Goal: Task Accomplishment & Management: Manage account settings

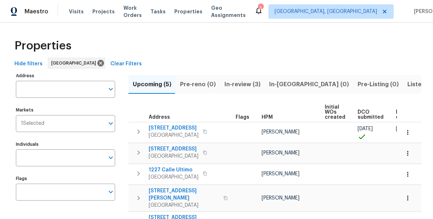
scroll to position [36, 0]
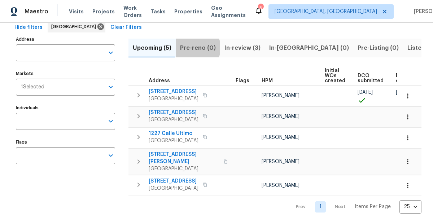
click at [196, 48] on span "Pre-reno (0)" at bounding box center [198, 48] width 36 height 10
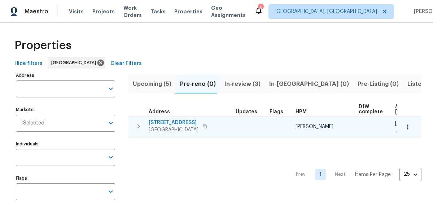
click at [164, 122] on span "[STREET_ADDRESS]" at bounding box center [174, 122] width 50 height 7
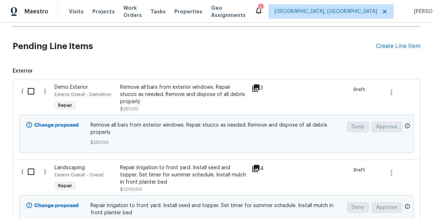
scroll to position [161, 0]
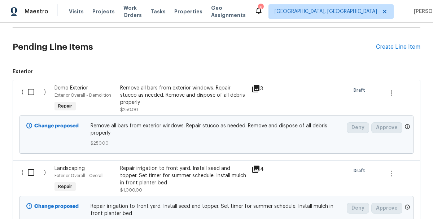
click at [32, 94] on input "checkbox" at bounding box center [33, 91] width 21 height 15
checkbox input "true"
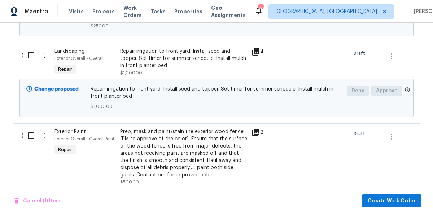
scroll to position [287, 0]
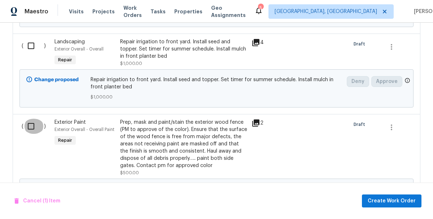
click at [31, 130] on input "checkbox" at bounding box center [33, 126] width 21 height 15
checkbox input "true"
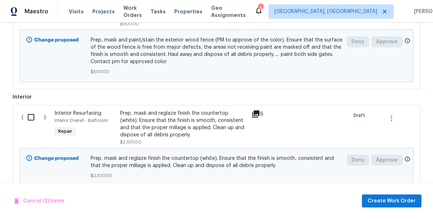
scroll to position [437, 0]
click at [29, 120] on input "checkbox" at bounding box center [33, 116] width 21 height 15
checkbox input "true"
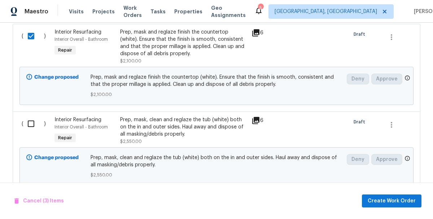
scroll to position [518, 0]
click at [30, 126] on input "checkbox" at bounding box center [33, 123] width 21 height 15
checkbox input "true"
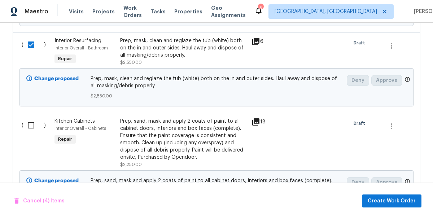
scroll to position [597, 0]
click at [32, 127] on input "checkbox" at bounding box center [33, 124] width 21 height 15
checkbox input "true"
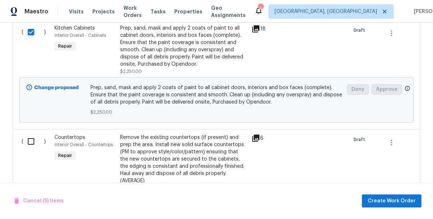
scroll to position [715, 0]
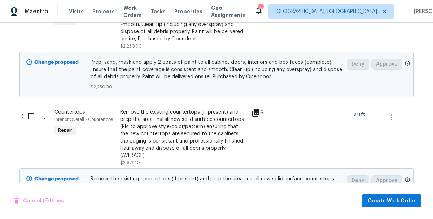
click at [30, 119] on input "checkbox" at bounding box center [33, 116] width 21 height 15
checkbox input "true"
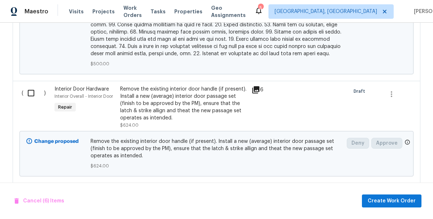
scroll to position [1187, 0]
click at [30, 86] on input "checkbox" at bounding box center [33, 93] width 21 height 15
checkbox input "true"
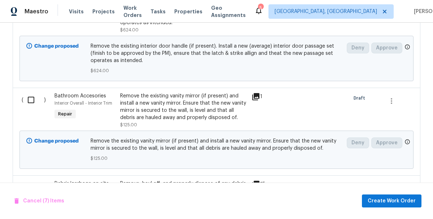
scroll to position [1284, 0]
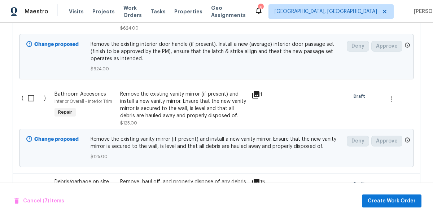
click at [30, 90] on input "checkbox" at bounding box center [33, 97] width 21 height 15
checkbox input "true"
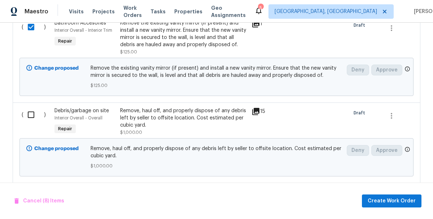
scroll to position [1357, 0]
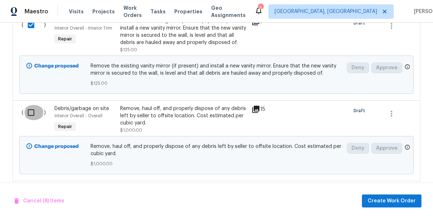
click at [32, 105] on input "checkbox" at bounding box center [33, 112] width 21 height 15
checkbox input "true"
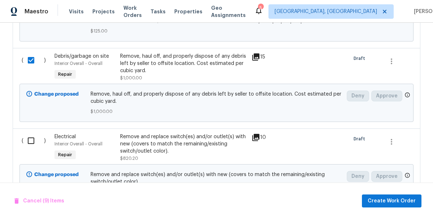
scroll to position [1414, 0]
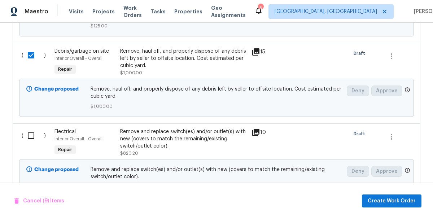
click at [31, 128] on input "checkbox" at bounding box center [33, 135] width 21 height 15
checkbox input "true"
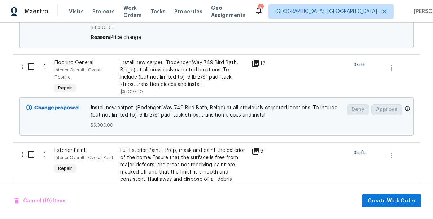
scroll to position [1663, 0]
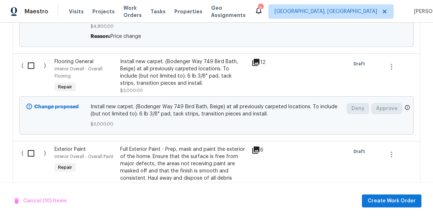
click at [30, 146] on input "checkbox" at bounding box center [33, 153] width 21 height 15
checkbox input "true"
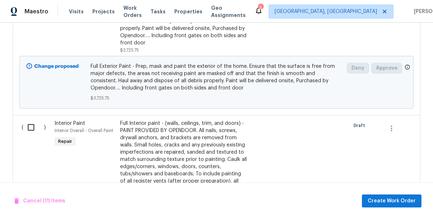
scroll to position [1822, 0]
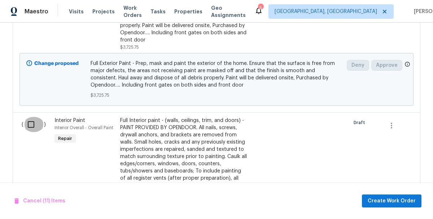
click at [32, 117] on input "checkbox" at bounding box center [33, 124] width 21 height 15
checkbox input "true"
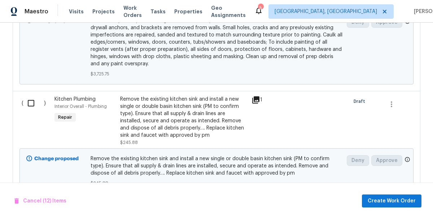
scroll to position [2034, 0]
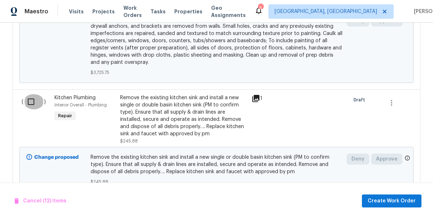
click at [31, 94] on input "checkbox" at bounding box center [33, 101] width 21 height 15
checkbox input "true"
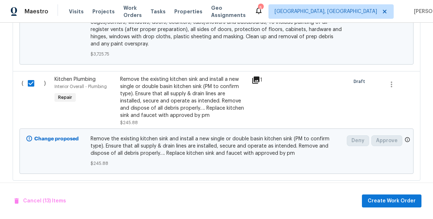
scroll to position [2052, 0]
click at [376, 200] on span "Create Work Order" at bounding box center [391, 201] width 48 height 9
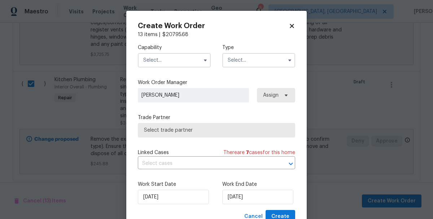
click at [164, 62] on input "text" at bounding box center [174, 60] width 73 height 14
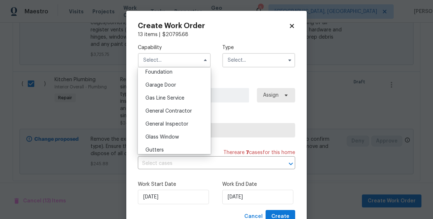
scroll to position [318, 0]
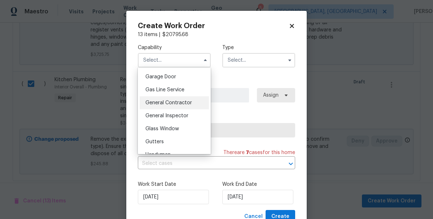
click at [160, 106] on div "General Contractor" at bounding box center [174, 102] width 69 height 13
type input "General Contractor"
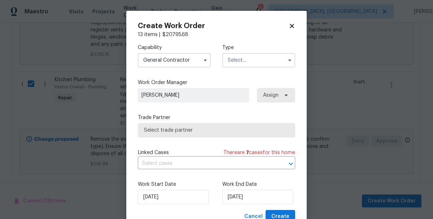
click at [245, 65] on input "text" at bounding box center [258, 60] width 73 height 14
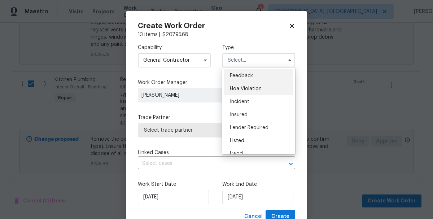
scroll to position [86, 0]
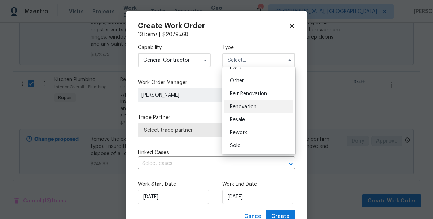
click at [235, 110] on div "Renovation" at bounding box center [258, 106] width 69 height 13
type input "Renovation"
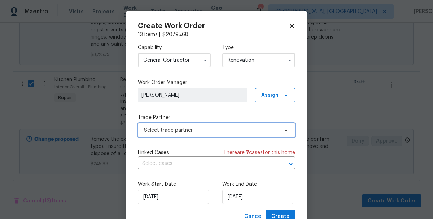
click at [151, 131] on span "Select trade partner" at bounding box center [211, 130] width 134 height 7
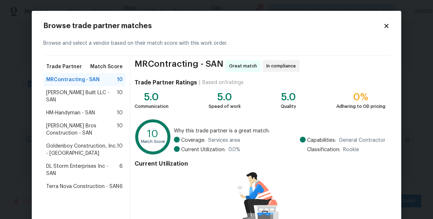
click at [61, 183] on span "Terra Nova Construction - SAN" at bounding box center [82, 186] width 73 height 7
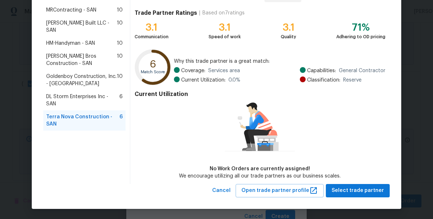
scroll to position [69, 0]
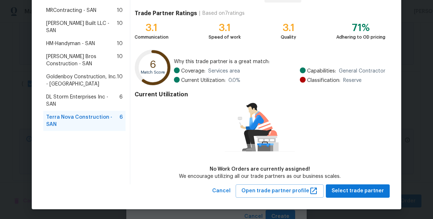
click at [59, 114] on span "Terra Nova Construction - SAN" at bounding box center [82, 121] width 73 height 14
click at [348, 193] on span "Select trade partner" at bounding box center [357, 190] width 52 height 9
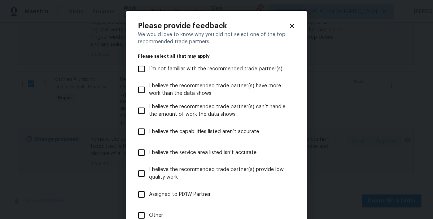
scroll to position [67, 0]
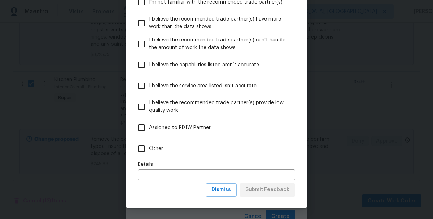
click at [139, 147] on input "Other" at bounding box center [141, 148] width 15 height 15
checkbox input "true"
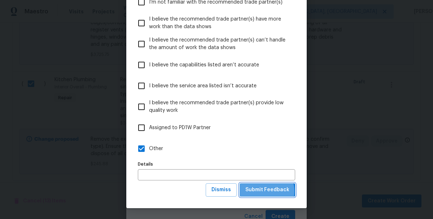
click at [263, 191] on span "Submit Feedback" at bounding box center [267, 189] width 44 height 9
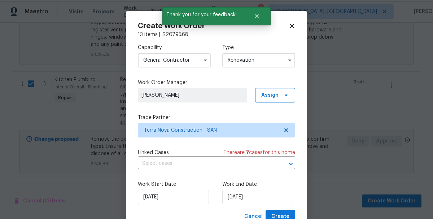
scroll to position [27, 0]
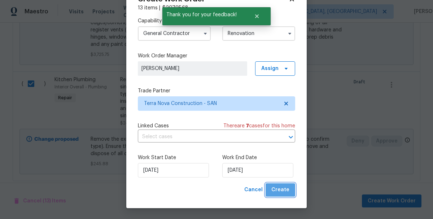
click at [285, 195] on button "Create" at bounding box center [280, 189] width 30 height 13
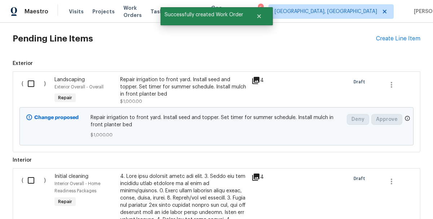
scroll to position [189, 0]
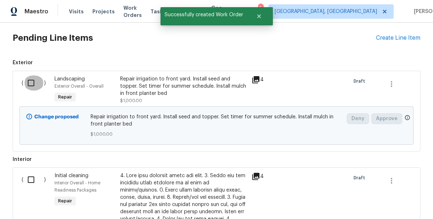
click at [29, 83] on input "checkbox" at bounding box center [33, 82] width 21 height 15
checkbox input "true"
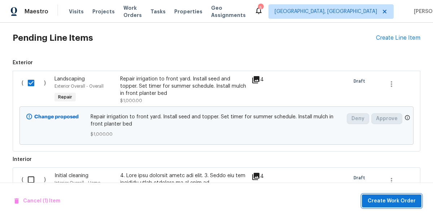
click at [380, 203] on span "Create Work Order" at bounding box center [391, 201] width 48 height 9
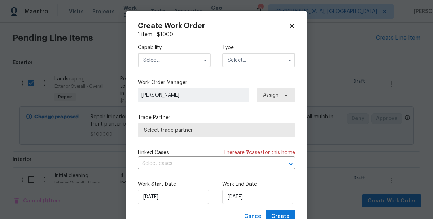
click at [168, 58] on input "text" at bounding box center [174, 60] width 73 height 14
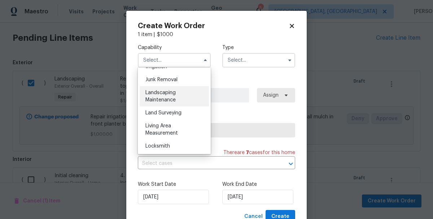
scroll to position [461, 0]
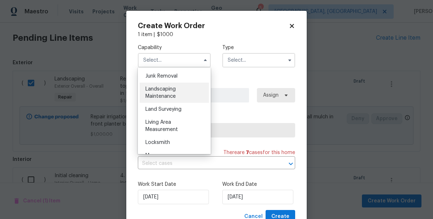
click at [158, 94] on span "Landscaping Maintenance" at bounding box center [160, 93] width 30 height 12
type input "Landscaping Maintenance"
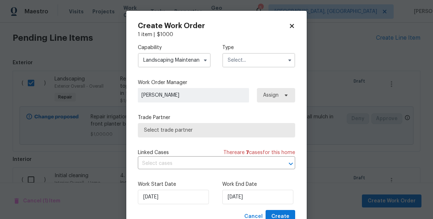
click at [244, 63] on input "text" at bounding box center [258, 60] width 73 height 14
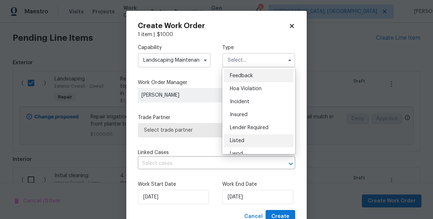
scroll to position [86, 0]
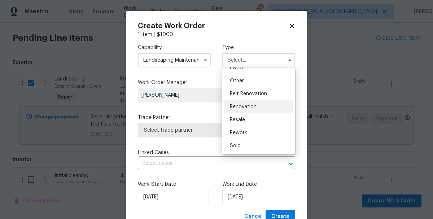
click at [237, 111] on div "Renovation" at bounding box center [258, 106] width 69 height 13
type input "Renovation"
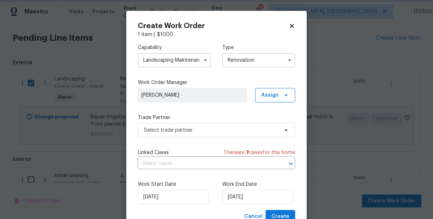
scroll to position [0, 0]
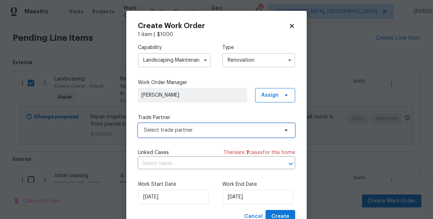
click at [151, 133] on span "Select trade partner" at bounding box center [211, 130] width 134 height 7
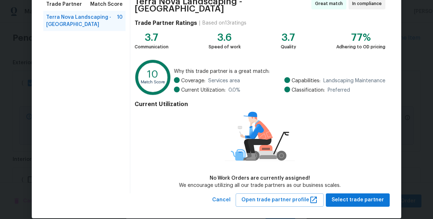
scroll to position [69, 0]
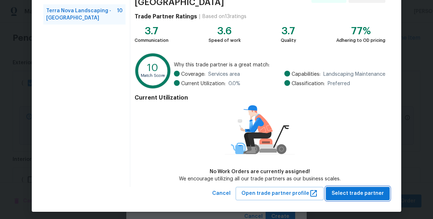
click at [362, 191] on span "Select trade partner" at bounding box center [357, 193] width 52 height 9
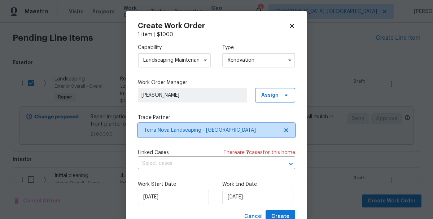
scroll to position [27, 0]
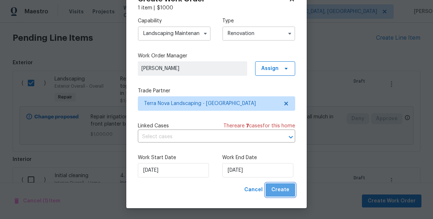
click at [284, 194] on span "Create" at bounding box center [280, 189] width 18 height 9
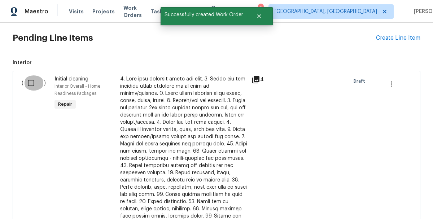
click at [29, 85] on input "checkbox" at bounding box center [33, 82] width 21 height 15
checkbox input "true"
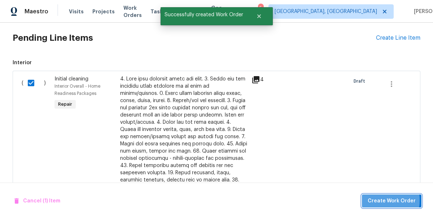
click at [373, 200] on span "Create Work Order" at bounding box center [391, 201] width 48 height 9
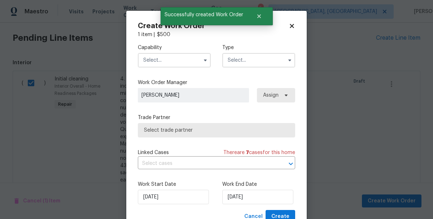
click at [161, 64] on input "text" at bounding box center [174, 60] width 73 height 14
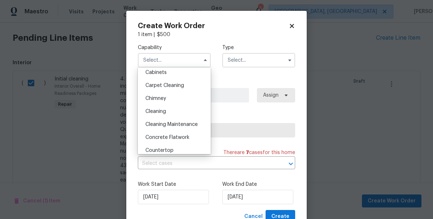
scroll to position [78, 0]
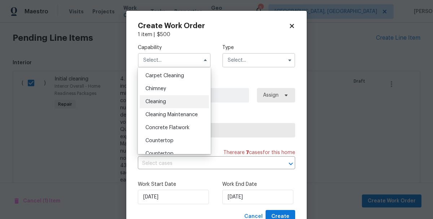
click at [152, 102] on span "Cleaning" at bounding box center [155, 101] width 21 height 5
type input "Cleaning"
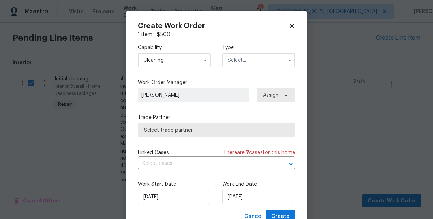
click at [233, 61] on input "text" at bounding box center [258, 60] width 73 height 14
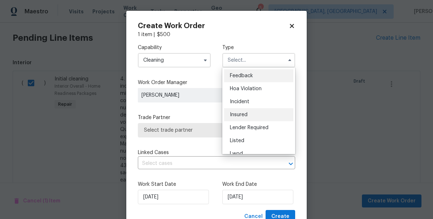
scroll to position [86, 0]
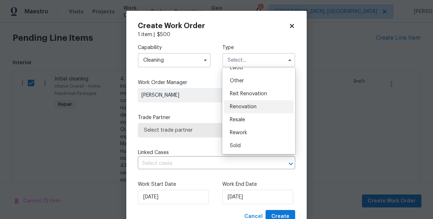
click at [235, 105] on span "Renovation" at bounding box center [243, 106] width 27 height 5
type input "Renovation"
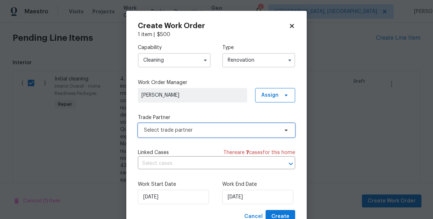
click at [160, 128] on span "Select trade partner" at bounding box center [211, 130] width 134 height 7
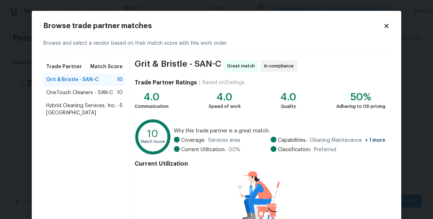
scroll to position [69, 0]
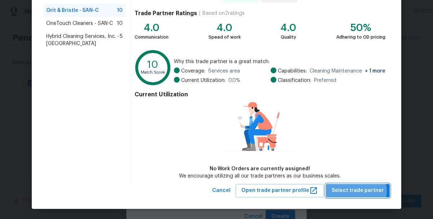
click at [359, 190] on span "Select trade partner" at bounding box center [357, 190] width 52 height 9
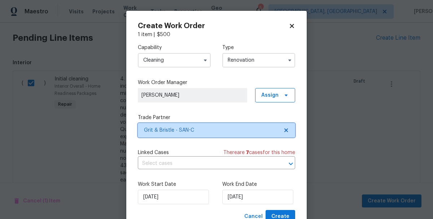
scroll to position [27, 0]
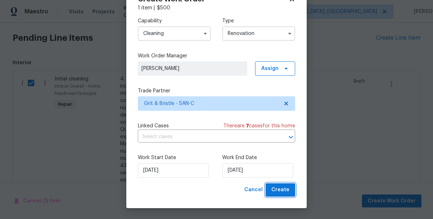
click at [276, 189] on span "Create" at bounding box center [280, 189] width 18 height 9
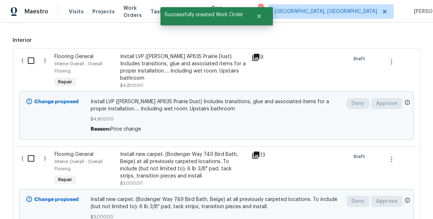
scroll to position [264, 0]
click at [28, 61] on input "checkbox" at bounding box center [33, 60] width 21 height 15
checkbox input "true"
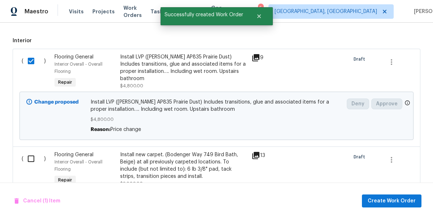
click at [29, 159] on input "checkbox" at bounding box center [33, 158] width 21 height 15
checkbox input "true"
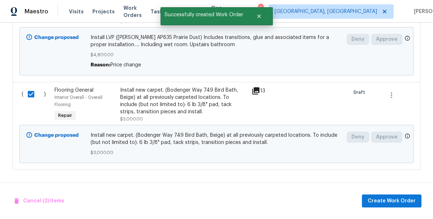
scroll to position [328, 0]
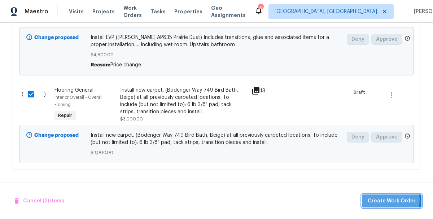
click at [384, 200] on span "Create Work Order" at bounding box center [391, 201] width 48 height 9
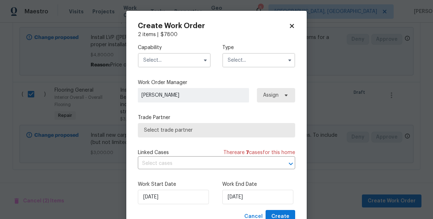
click at [162, 60] on input "text" at bounding box center [174, 60] width 73 height 14
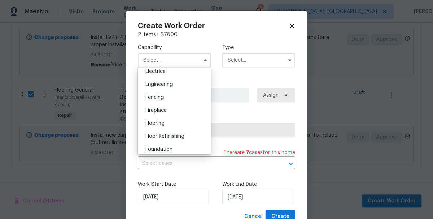
scroll to position [233, 0]
click at [153, 124] on span "Flooring" at bounding box center [154, 122] width 19 height 5
type input "Flooring"
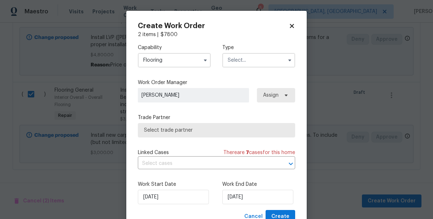
click at [253, 59] on input "text" at bounding box center [258, 60] width 73 height 14
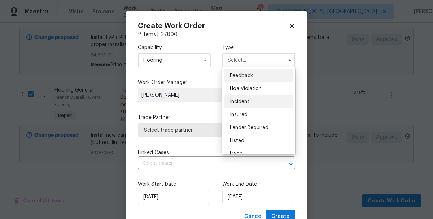
scroll to position [86, 0]
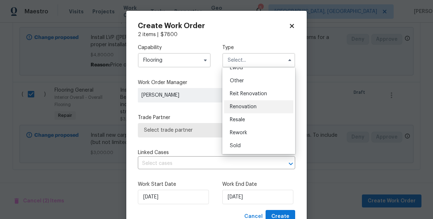
click at [242, 110] on div "Renovation" at bounding box center [258, 106] width 69 height 13
type input "Renovation"
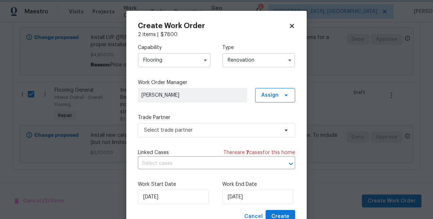
scroll to position [27, 0]
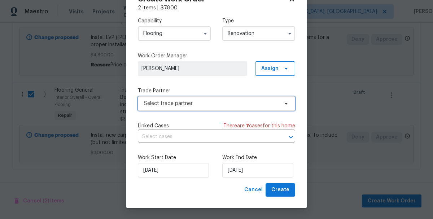
click at [156, 97] on span "Select trade partner" at bounding box center [216, 103] width 157 height 14
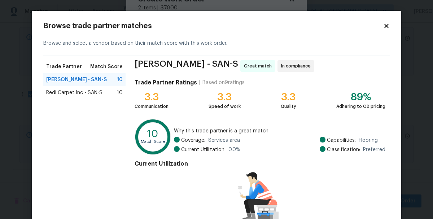
scroll to position [70, 0]
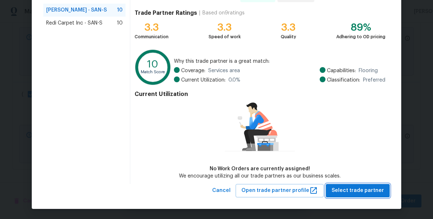
click at [357, 186] on span "Select trade partner" at bounding box center [357, 190] width 52 height 9
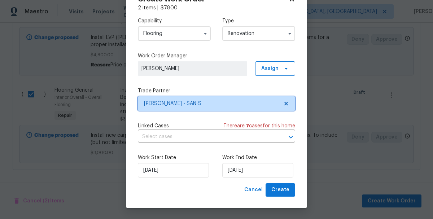
scroll to position [0, 0]
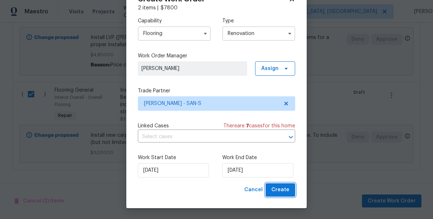
click at [279, 194] on span "Create" at bounding box center [280, 189] width 18 height 9
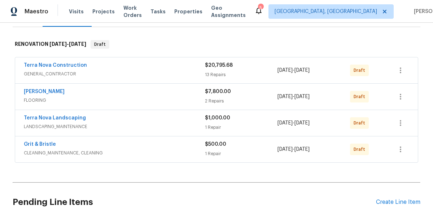
scroll to position [103, 0]
click at [399, 73] on icon "button" at bounding box center [399, 71] width 1 height 6
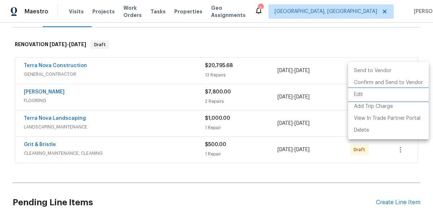
click at [362, 94] on li "Edit" at bounding box center [388, 95] width 80 height 12
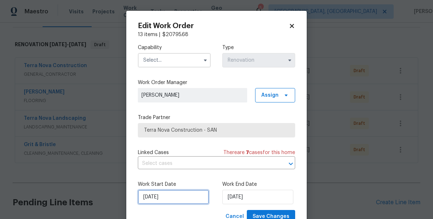
click at [161, 200] on input "9/16/2025" at bounding box center [173, 197] width 71 height 14
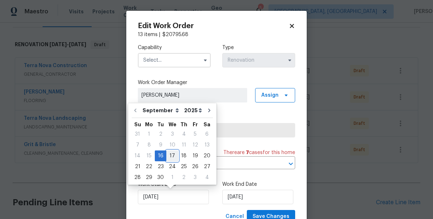
click at [170, 156] on div "17" at bounding box center [172, 156] width 12 height 10
type input "9/17/2025"
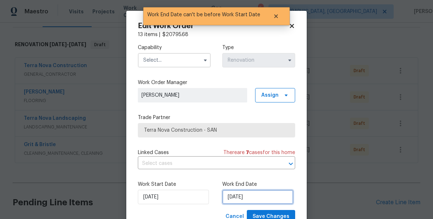
click at [244, 197] on input "9/17/2025" at bounding box center [257, 197] width 71 height 14
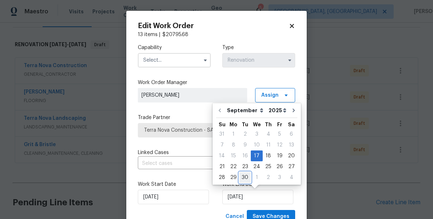
click at [243, 178] on div "30" at bounding box center [245, 177] width 12 height 10
type input "9/30/2025"
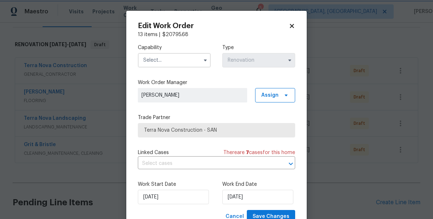
scroll to position [27, 0]
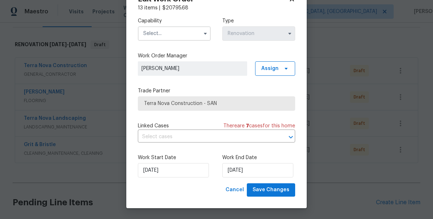
click at [174, 36] on input "text" at bounding box center [174, 33] width 73 height 14
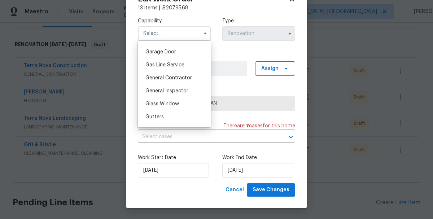
scroll to position [315, 0]
click at [169, 79] on span "General Contractor" at bounding box center [168, 78] width 47 height 5
type input "General Contractor"
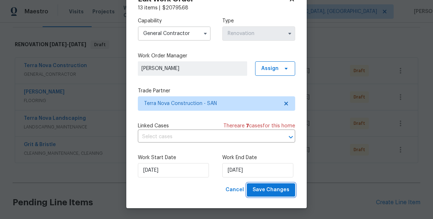
click at [269, 192] on span "Save Changes" at bounding box center [270, 189] width 37 height 9
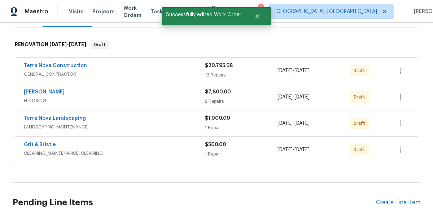
scroll to position [0, 0]
click at [396, 100] on icon "button" at bounding box center [400, 97] width 9 height 9
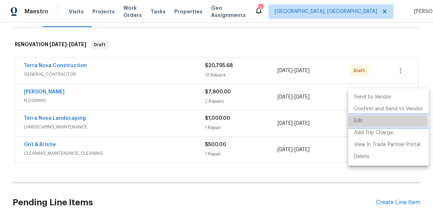
click at [359, 122] on li "Edit" at bounding box center [388, 121] width 80 height 12
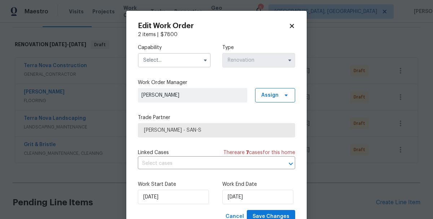
click at [163, 59] on input "text" at bounding box center [174, 60] width 73 height 14
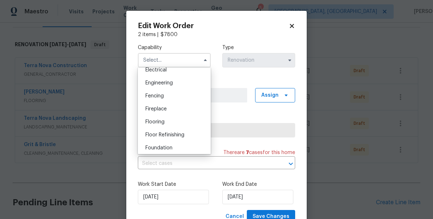
scroll to position [234, 0]
click at [158, 123] on span "Flooring" at bounding box center [154, 121] width 19 height 5
type input "Flooring"
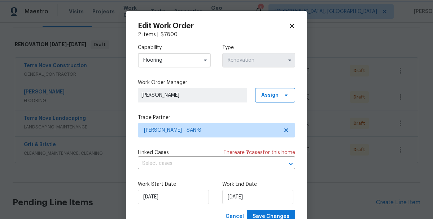
scroll to position [27, 0]
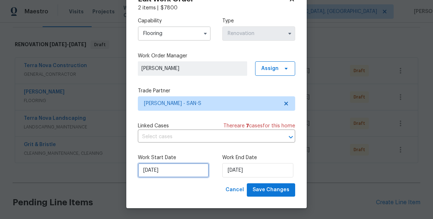
click at [181, 170] on input "9/16/2025" at bounding box center [173, 170] width 71 height 14
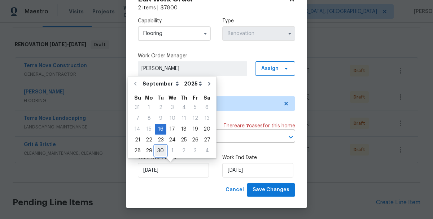
click at [159, 151] on div "30" at bounding box center [161, 151] width 12 height 10
type input "9/30/2025"
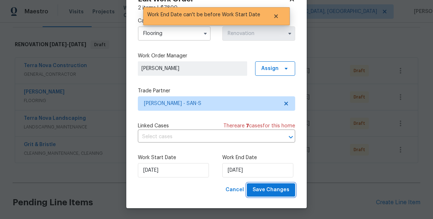
click at [272, 189] on span "Save Changes" at bounding box center [270, 189] width 37 height 9
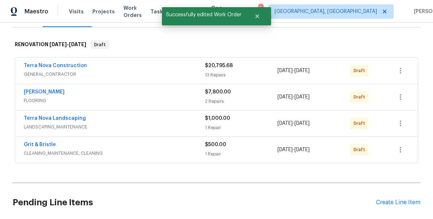
scroll to position [0, 0]
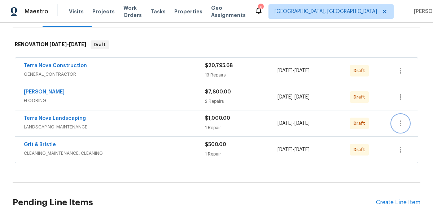
click at [401, 123] on icon "button" at bounding box center [399, 123] width 1 height 6
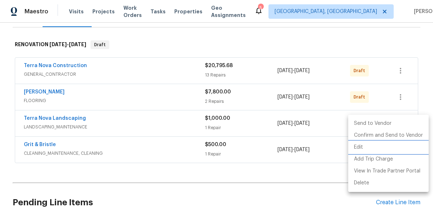
click at [359, 147] on li "Edit" at bounding box center [388, 147] width 80 height 12
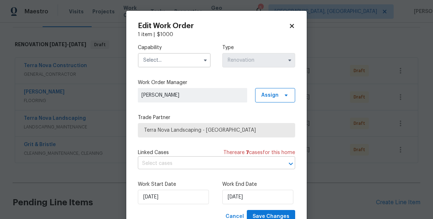
scroll to position [27, 0]
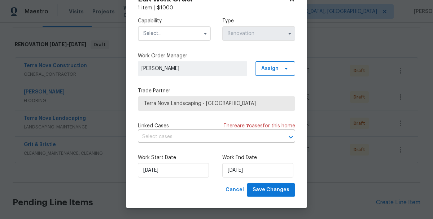
click at [174, 33] on input "text" at bounding box center [174, 33] width 73 height 14
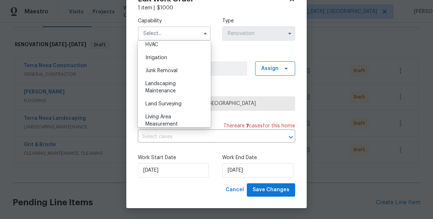
scroll to position [447, 0]
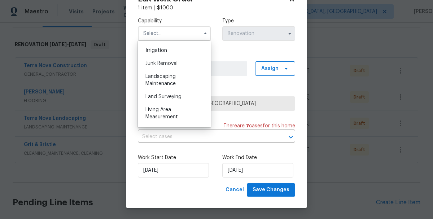
click at [162, 79] on div "Landscaping Maintenance" at bounding box center [174, 80] width 69 height 20
type input "Landscaping Maintenance"
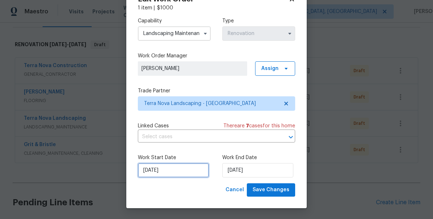
click at [167, 169] on input "9/16/2025" at bounding box center [173, 170] width 71 height 14
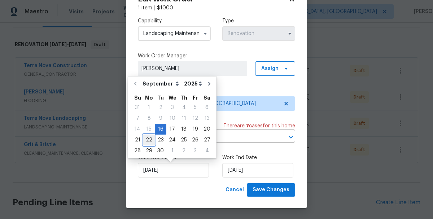
click at [149, 142] on div "22" at bounding box center [149, 140] width 12 height 10
type input "9/22/2025"
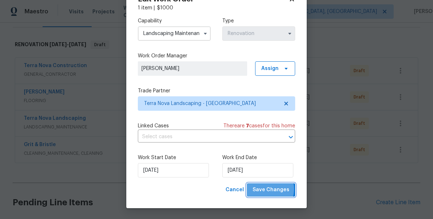
click at [266, 189] on span "Save Changes" at bounding box center [270, 189] width 37 height 9
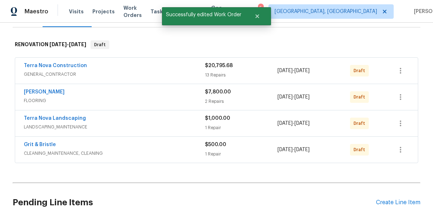
scroll to position [0, 0]
click at [396, 151] on icon "button" at bounding box center [400, 149] width 9 height 9
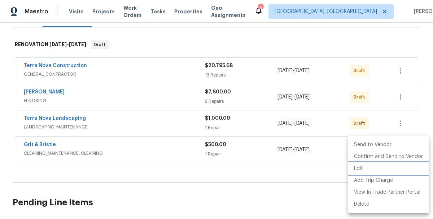
click at [359, 169] on li "Edit" at bounding box center [388, 169] width 80 height 12
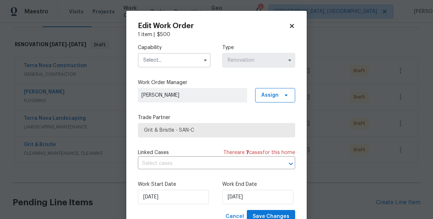
scroll to position [27, 0]
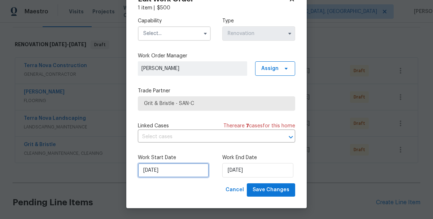
click at [170, 169] on input "9/16/2025" at bounding box center [173, 170] width 71 height 14
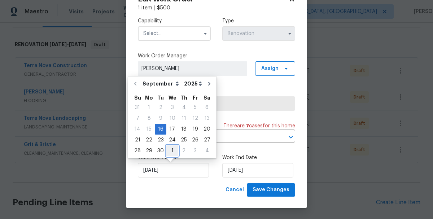
click at [171, 150] on div "1" at bounding box center [172, 151] width 12 height 10
type input "10/1/2025"
select select "9"
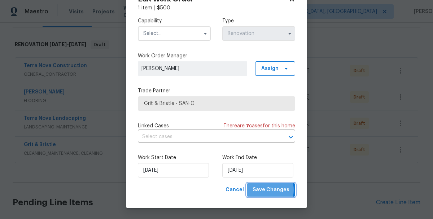
click at [266, 190] on span "Save Changes" at bounding box center [270, 189] width 37 height 9
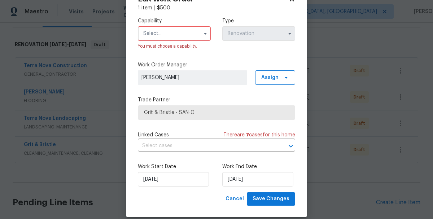
click at [168, 27] on input "text" at bounding box center [174, 33] width 73 height 14
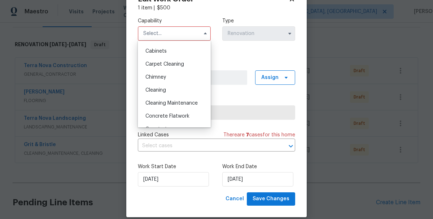
scroll to position [69, 0]
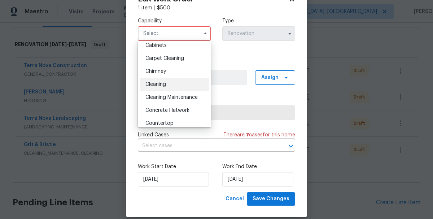
click at [156, 84] on span "Cleaning" at bounding box center [155, 84] width 21 height 5
type input "Cleaning"
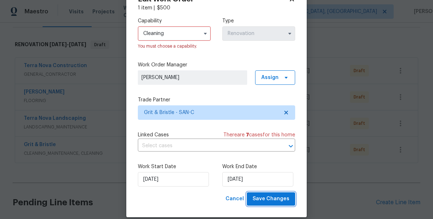
click at [263, 200] on span "Save Changes" at bounding box center [270, 198] width 37 height 9
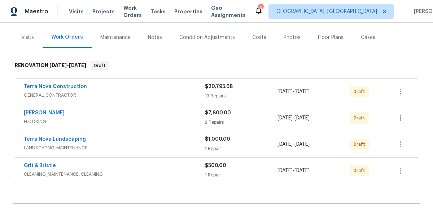
scroll to position [81, 0]
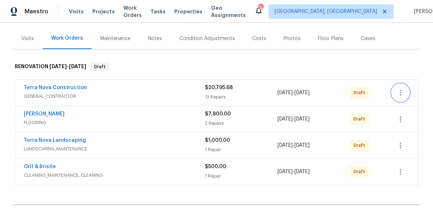
click at [403, 96] on icon "button" at bounding box center [400, 92] width 9 height 9
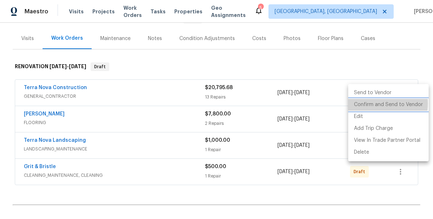
click at [370, 103] on li "Confirm and Send to Vendor" at bounding box center [388, 105] width 80 height 12
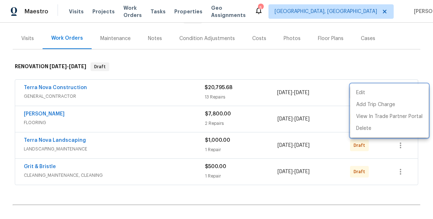
click at [385, 195] on div at bounding box center [216, 109] width 433 height 219
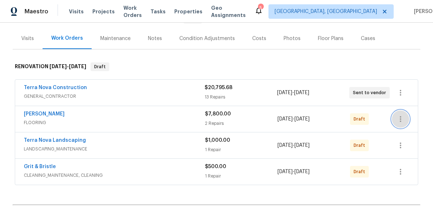
click at [399, 116] on icon "button" at bounding box center [400, 119] width 9 height 9
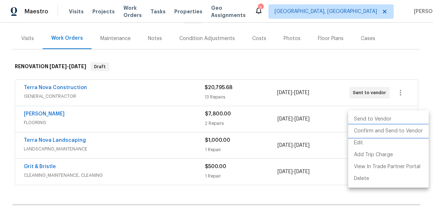
click at [368, 133] on li "Confirm and Send to Vendor" at bounding box center [388, 131] width 80 height 12
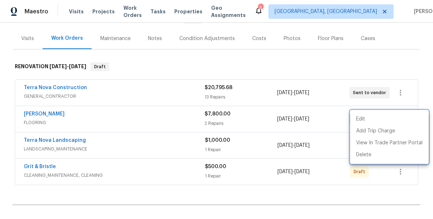
click at [323, 201] on div at bounding box center [216, 109] width 433 height 219
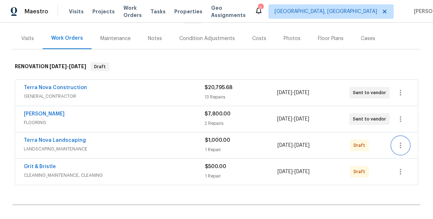
click at [398, 148] on icon "button" at bounding box center [400, 145] width 9 height 9
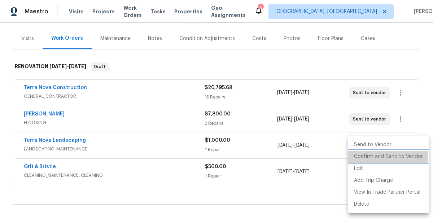
click at [375, 158] on li "Confirm and Send to Vendor" at bounding box center [388, 157] width 80 height 12
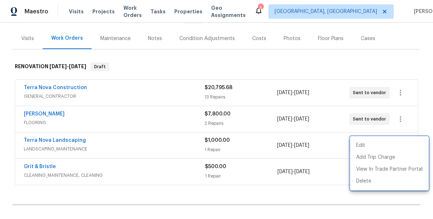
click at [302, 203] on div at bounding box center [216, 109] width 433 height 219
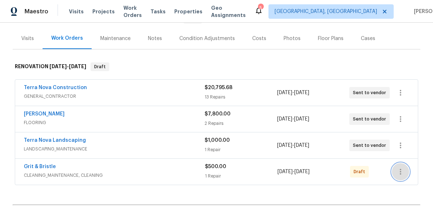
click at [399, 173] on icon "button" at bounding box center [400, 171] width 9 height 9
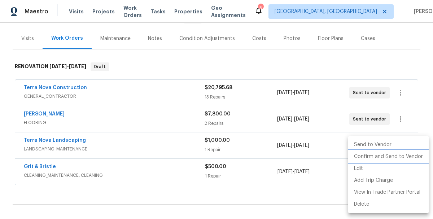
click at [368, 159] on li "Confirm and Send to Vendor" at bounding box center [388, 157] width 80 height 12
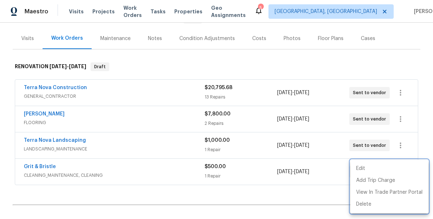
click at [292, 210] on div at bounding box center [216, 109] width 433 height 219
